Goal: Obtain resource: Download file/media

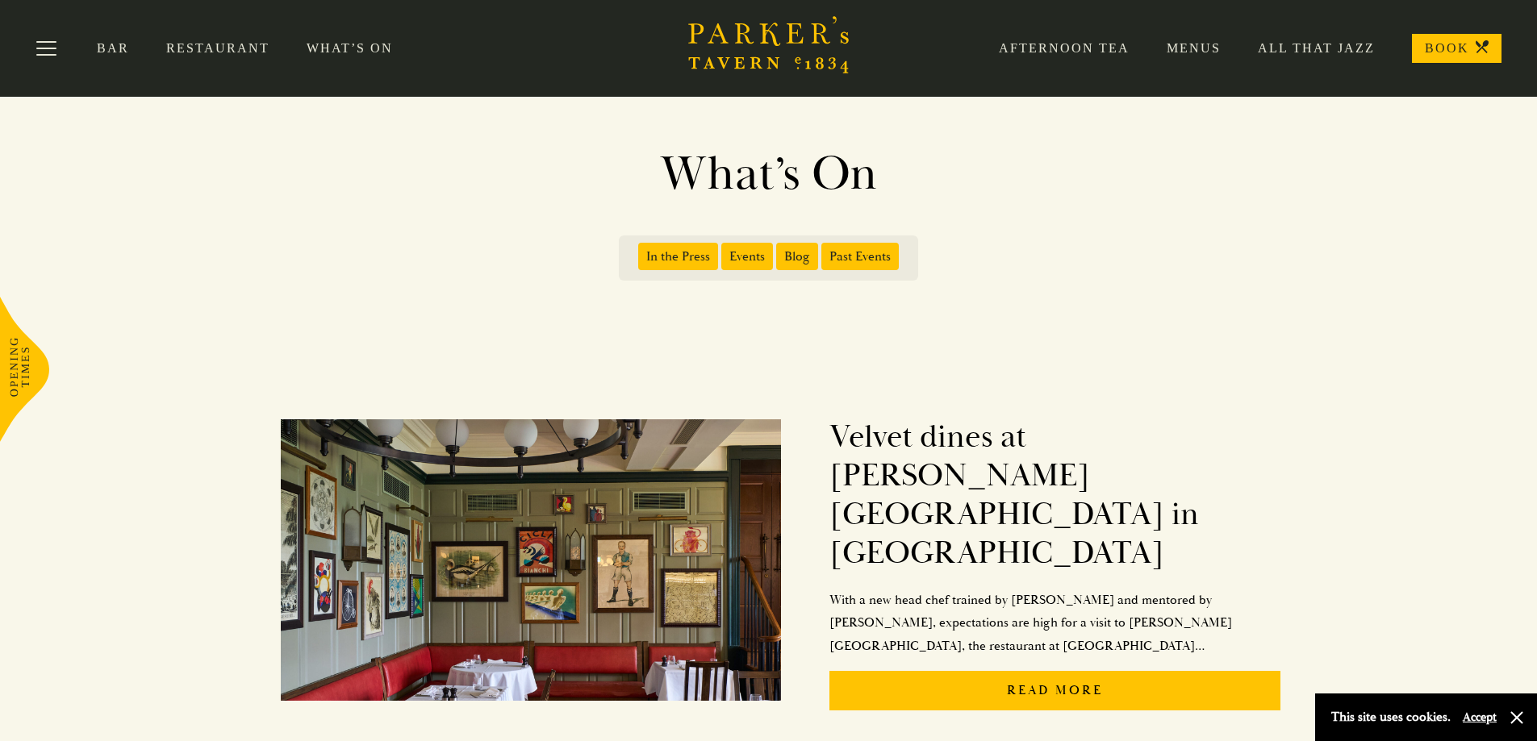
click at [1187, 50] on link "Menus" at bounding box center [1174, 48] width 91 height 16
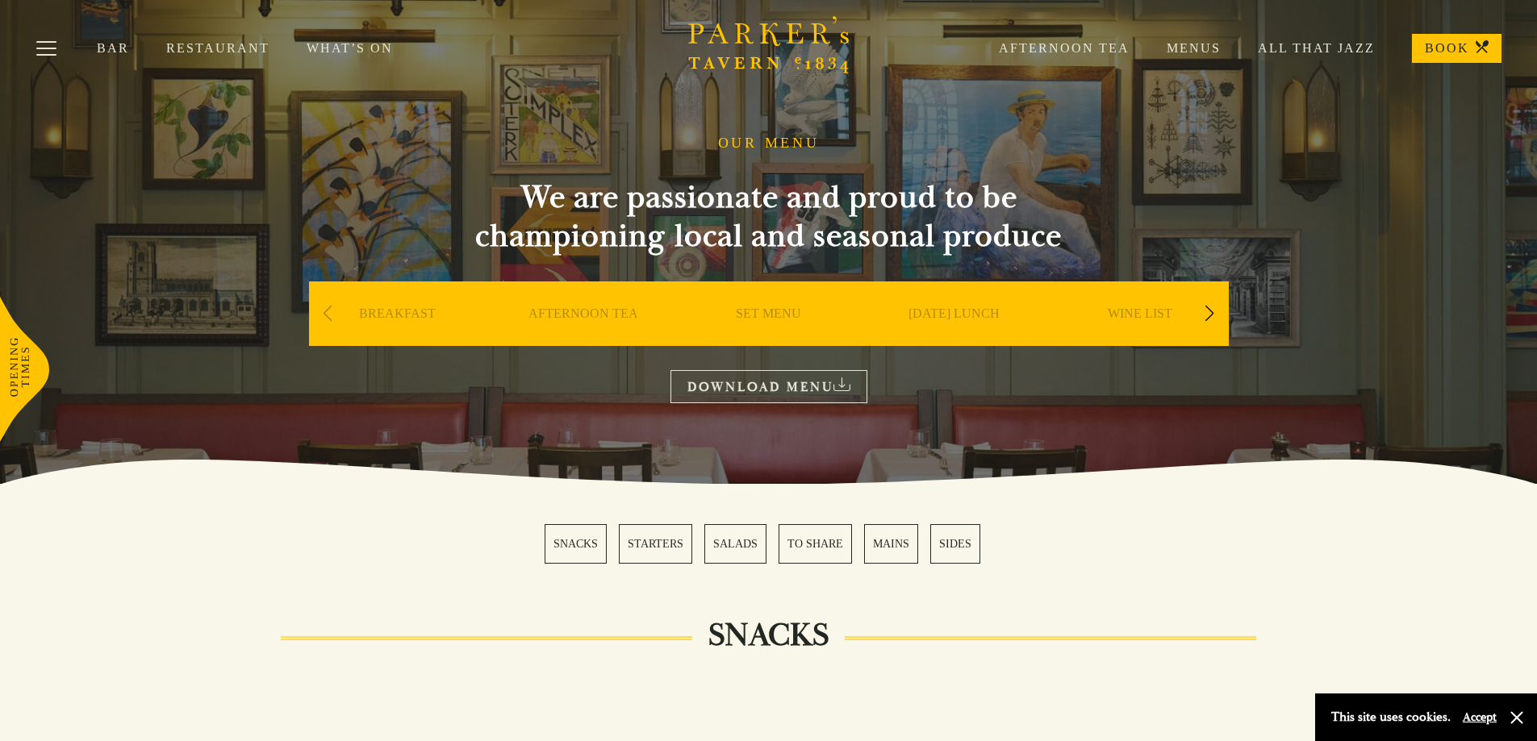
click at [1147, 311] on link "WINE LIST" at bounding box center [1140, 338] width 65 height 65
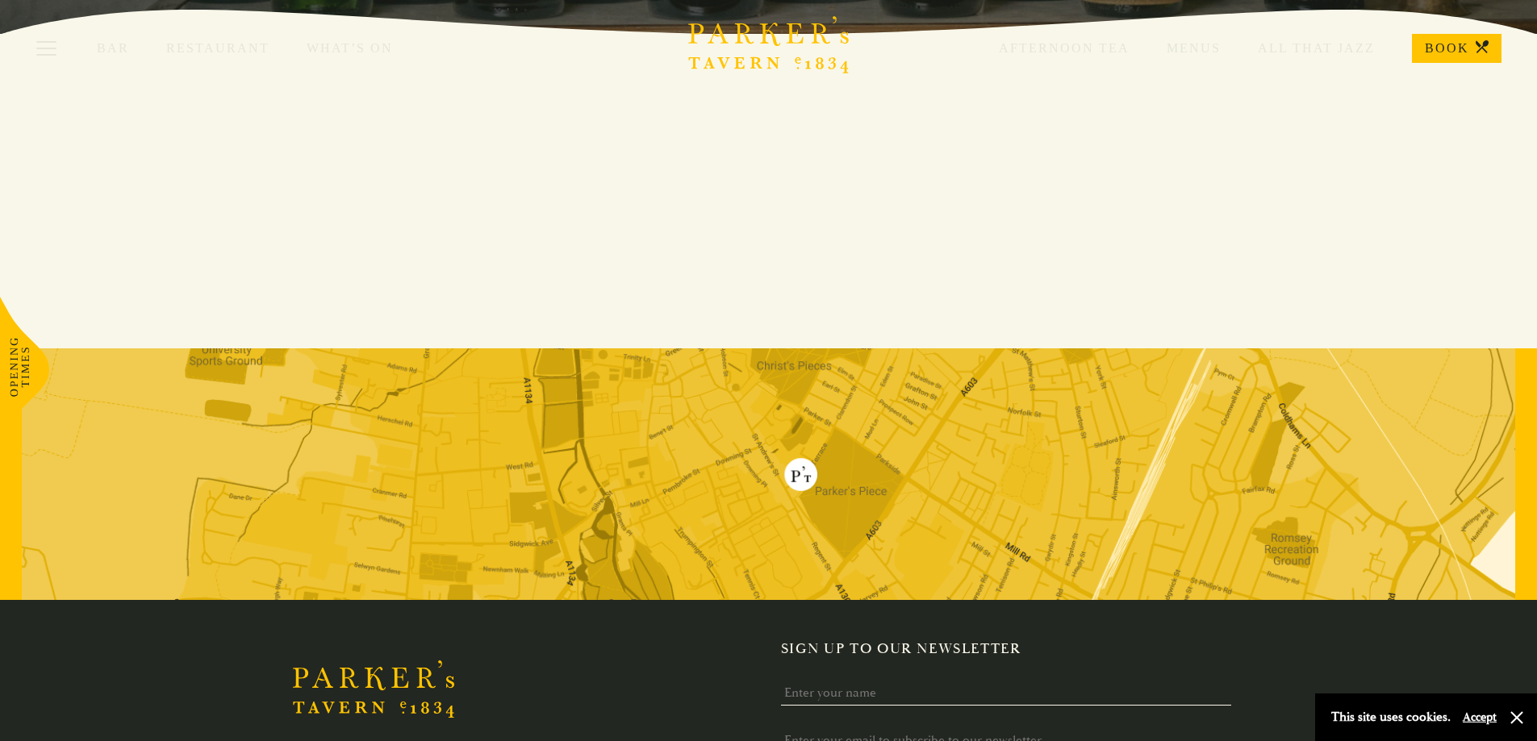
scroll to position [253, 0]
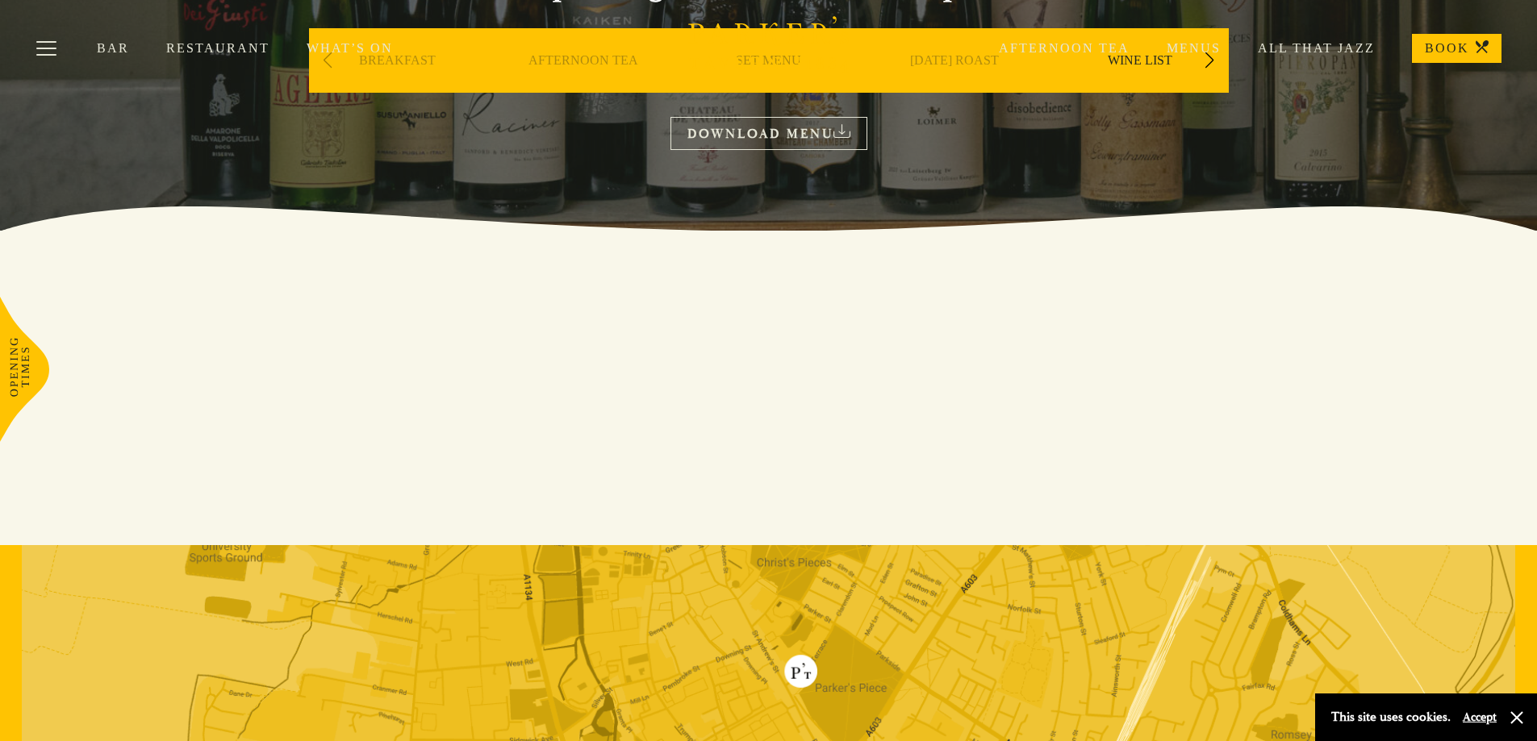
click at [775, 140] on link "DOWNLOAD MENU" at bounding box center [768, 133] width 197 height 33
